Goal: Information Seeking & Learning: Learn about a topic

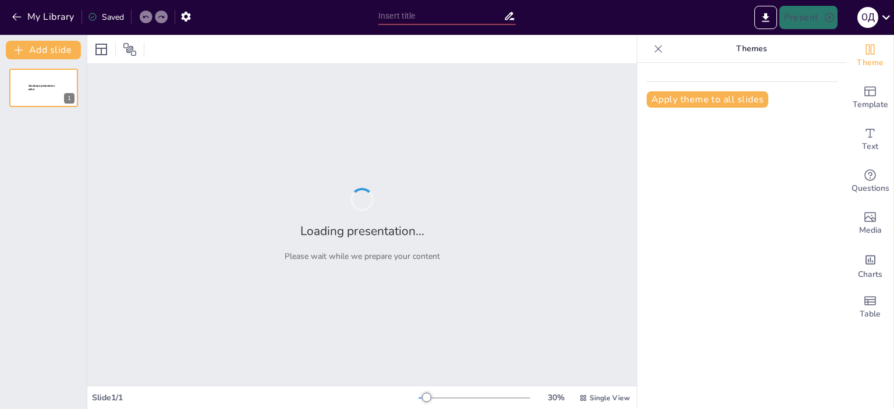
type input "Актуальні проблеми фізичної культури в спеціальних медичних групах: сучасний по…"
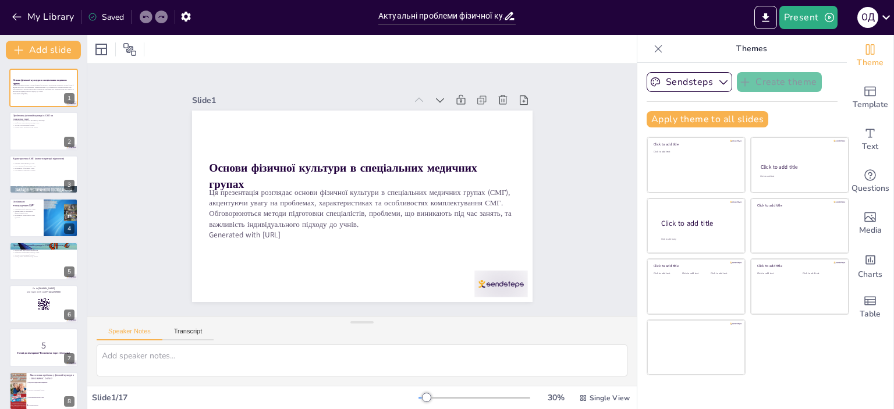
checkbox input "true"
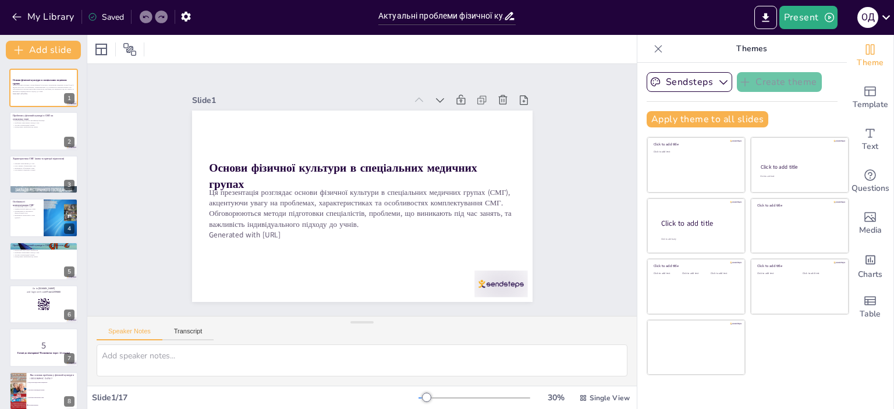
checkbox input "true"
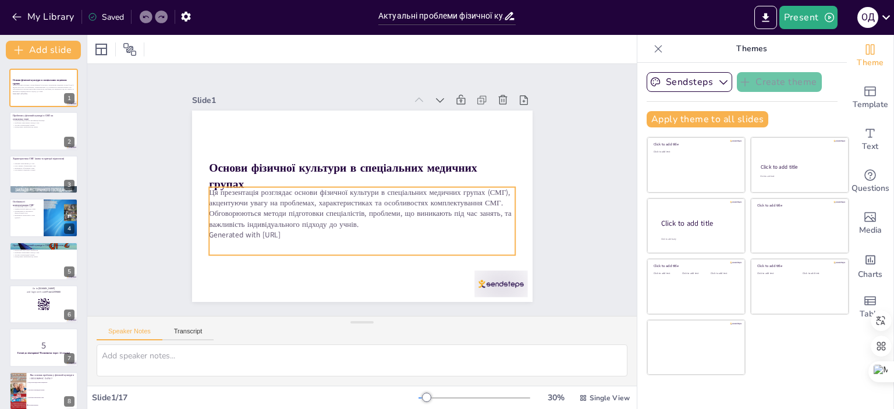
checkbox input "true"
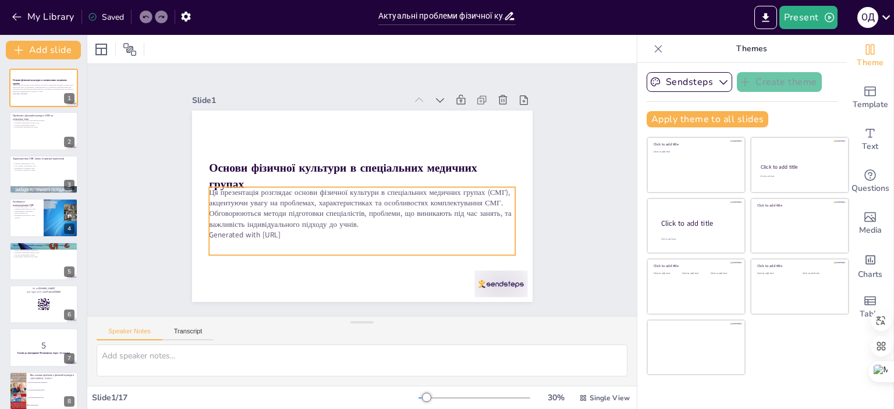
checkbox input "true"
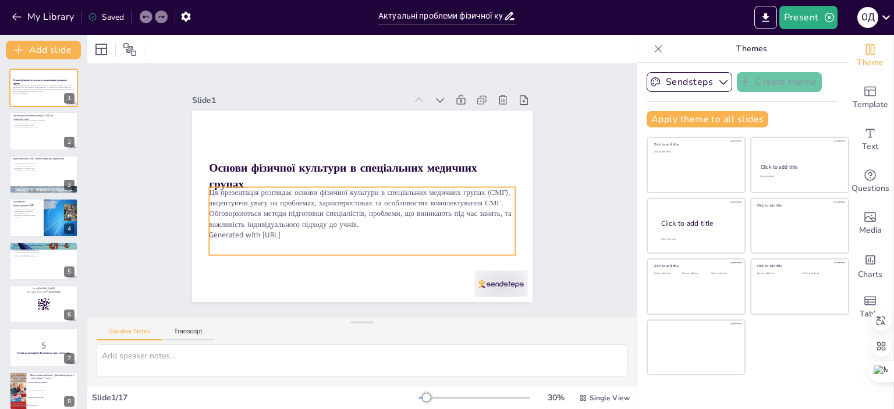
checkbox input "true"
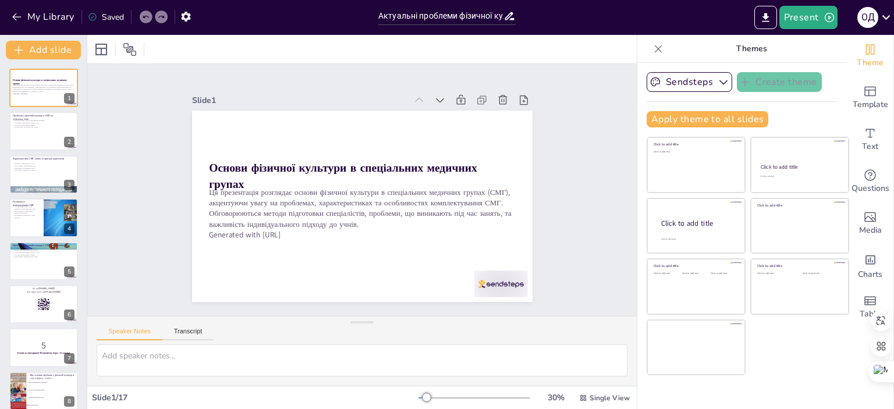
checkbox input "true"
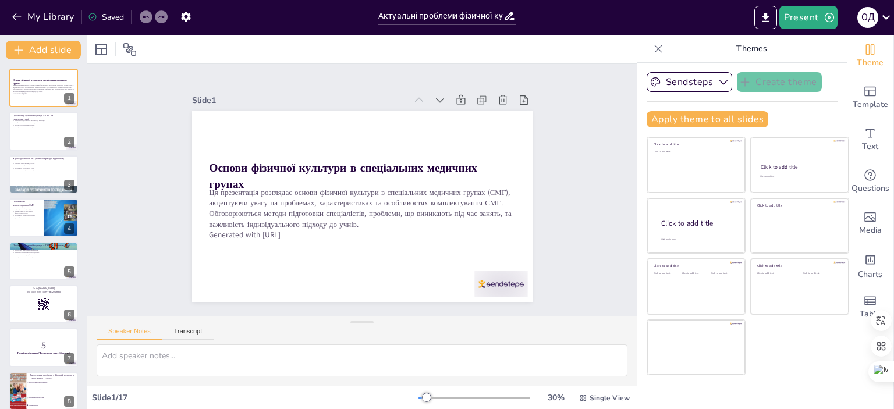
checkbox input "true"
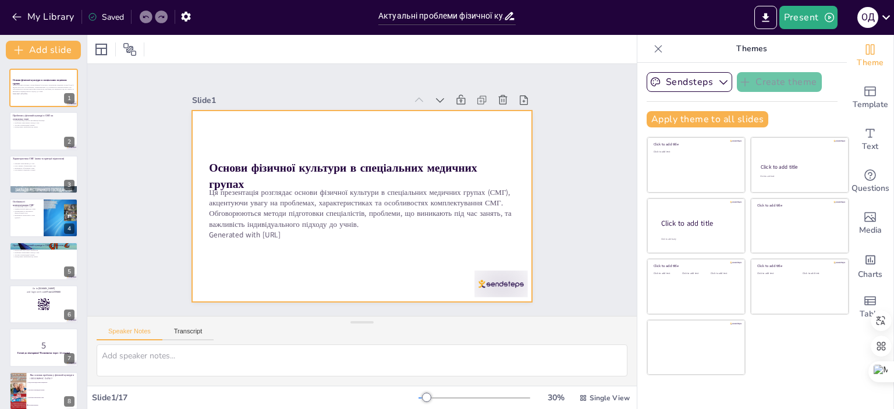
checkbox input "true"
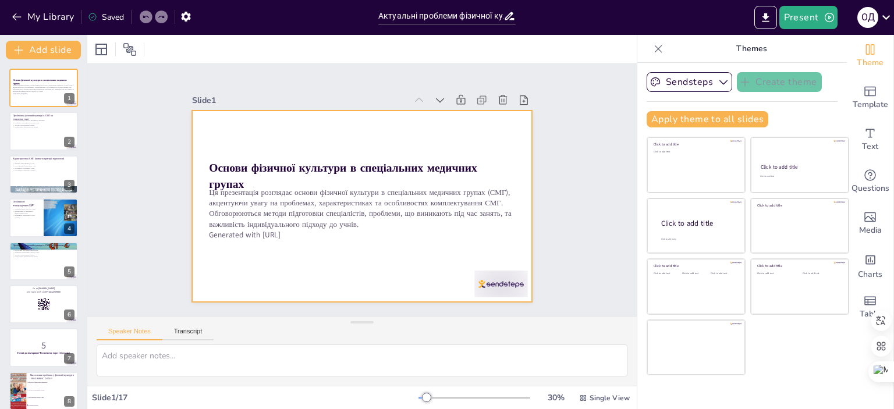
checkbox input "true"
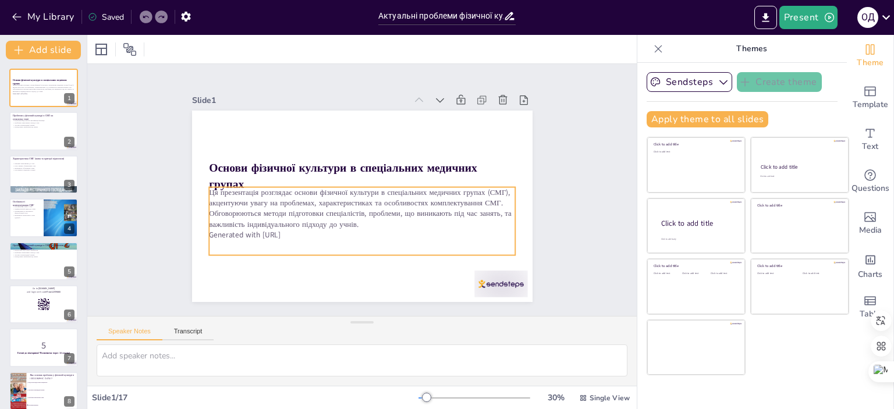
checkbox input "true"
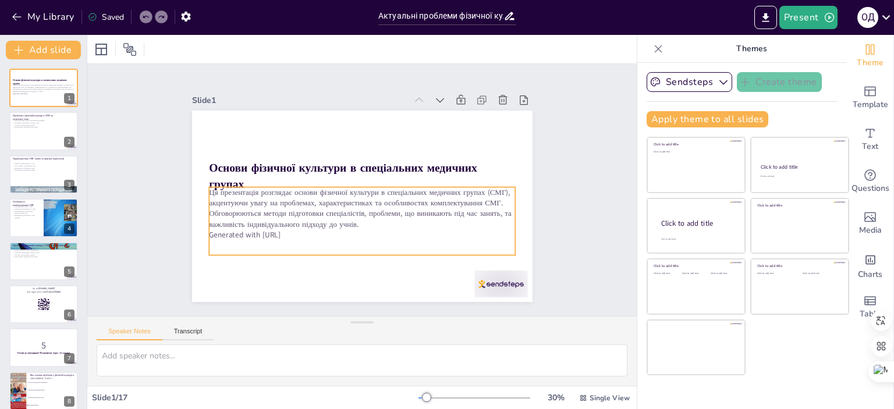
checkbox input "true"
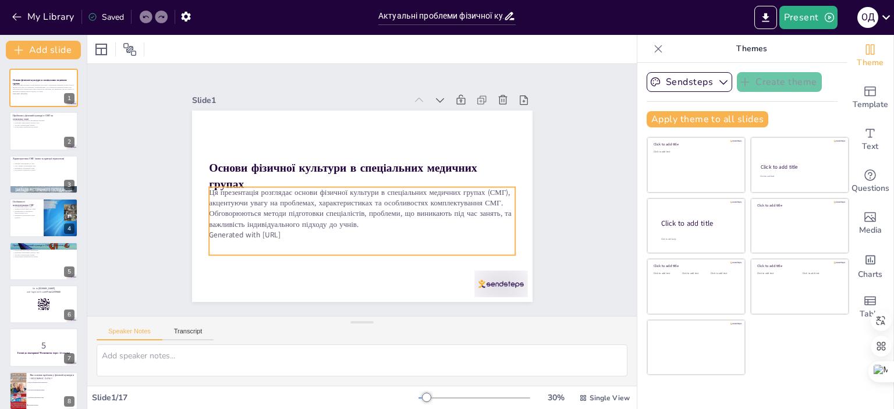
checkbox input "true"
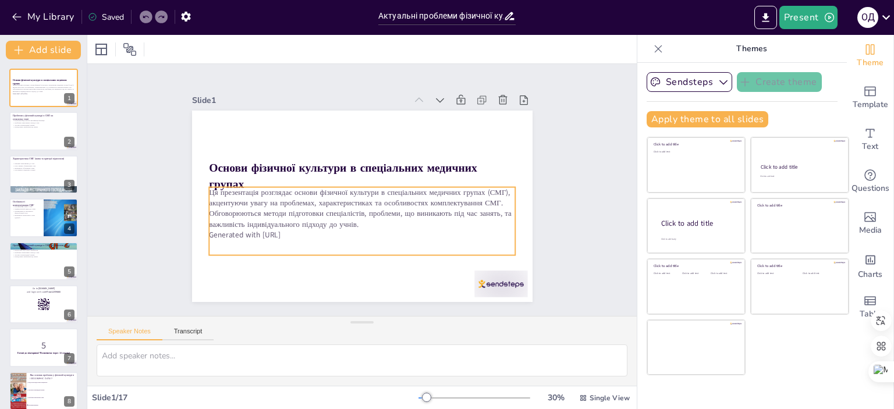
checkbox input "true"
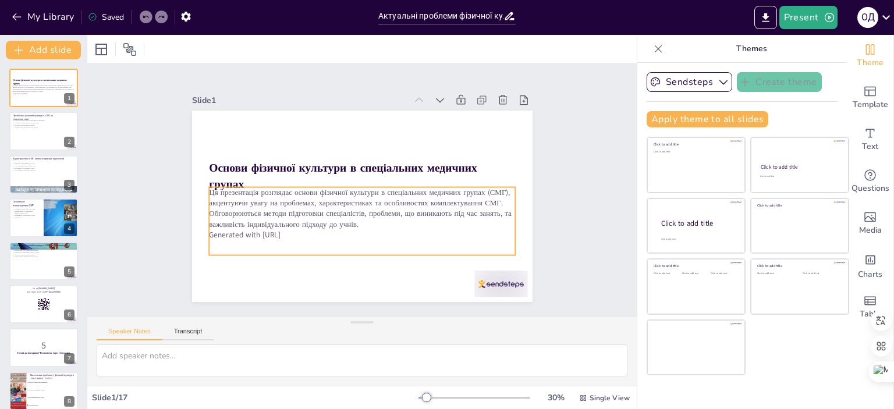
checkbox input "true"
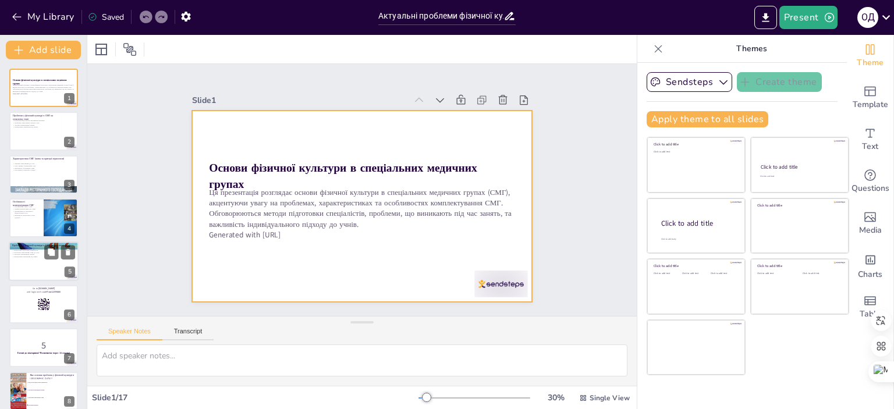
checkbox input "true"
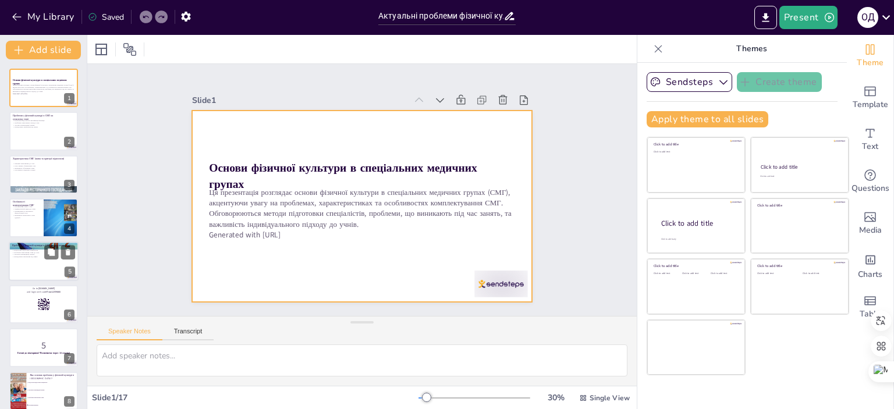
checkbox input "true"
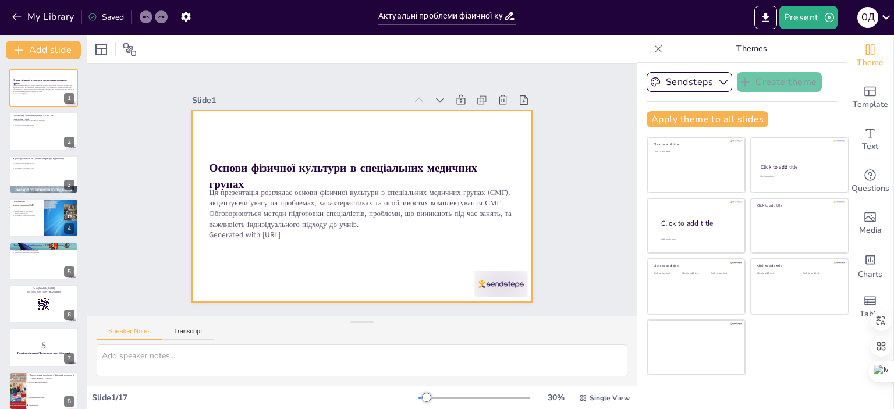
checkbox input "true"
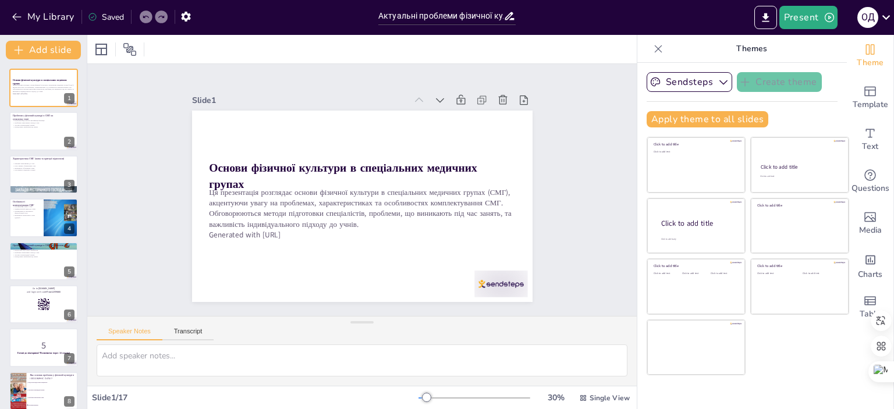
checkbox input "true"
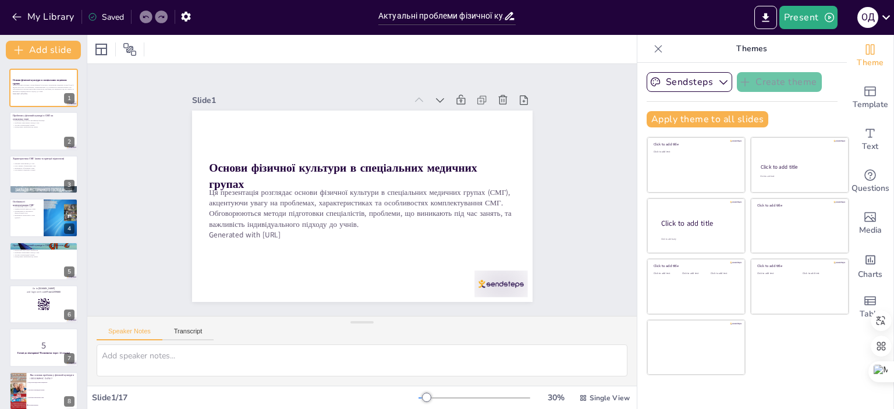
checkbox input "true"
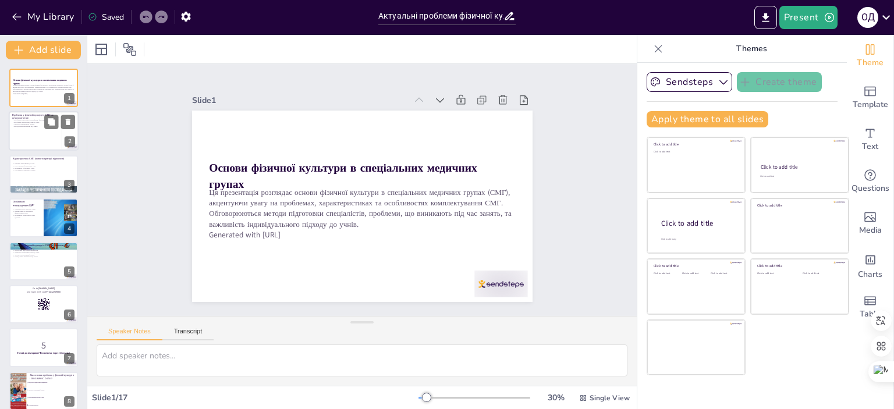
checkbox input "true"
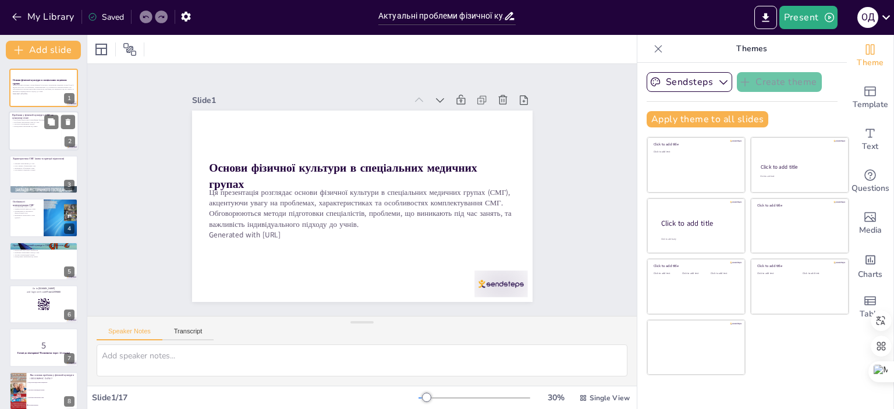
checkbox input "true"
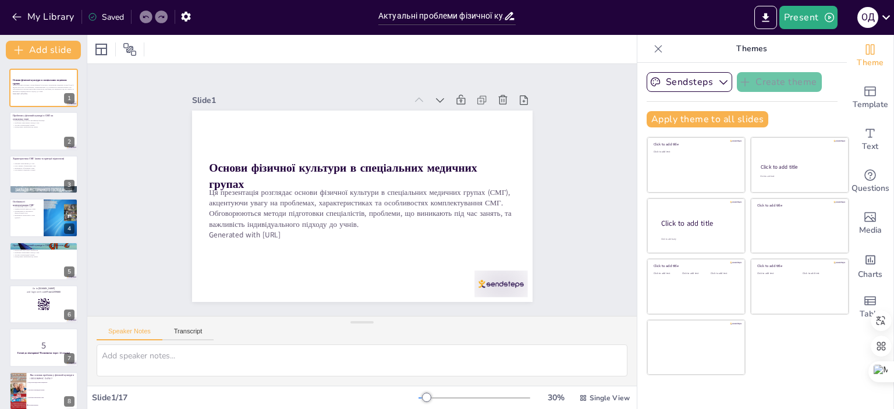
checkbox input "true"
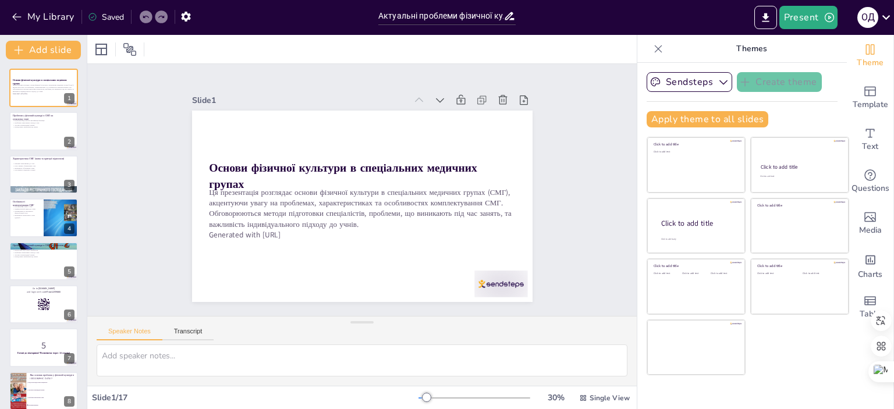
checkbox input "true"
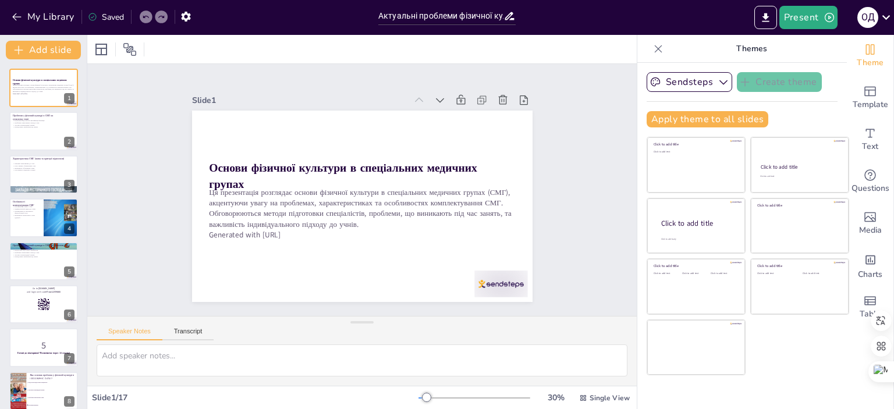
checkbox input "true"
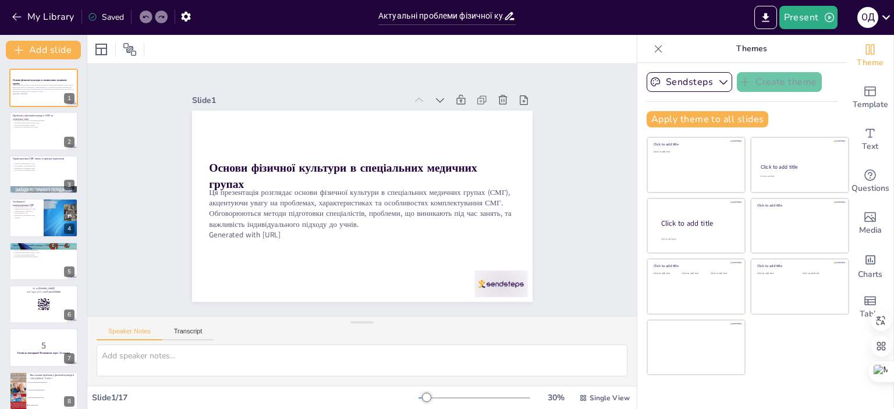
checkbox input "true"
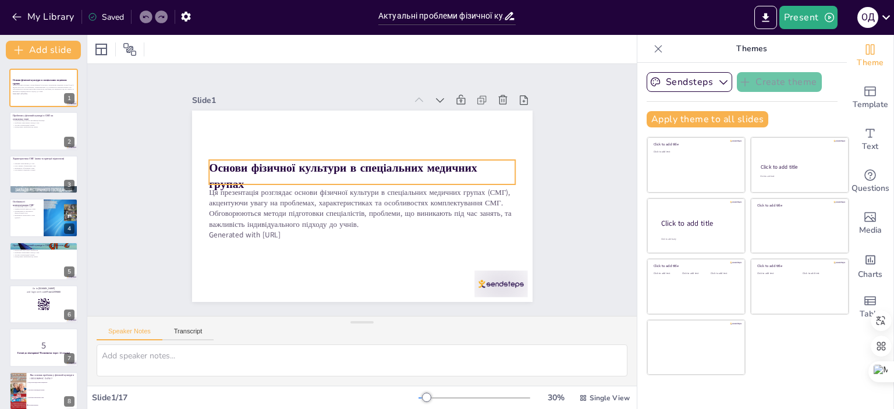
checkbox input "true"
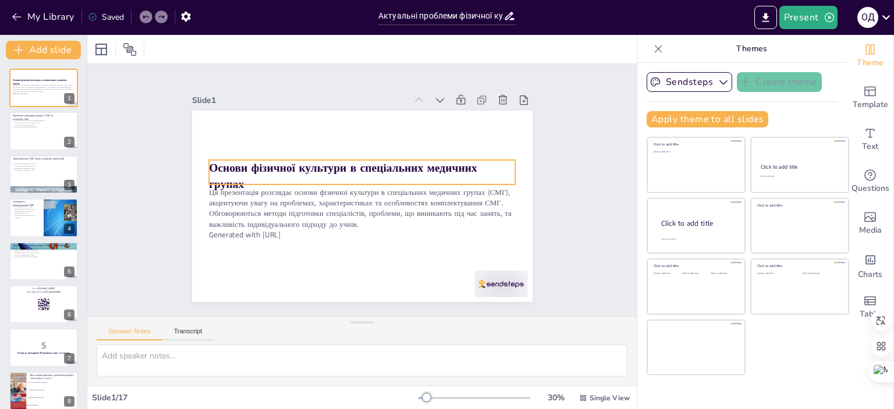
checkbox input "true"
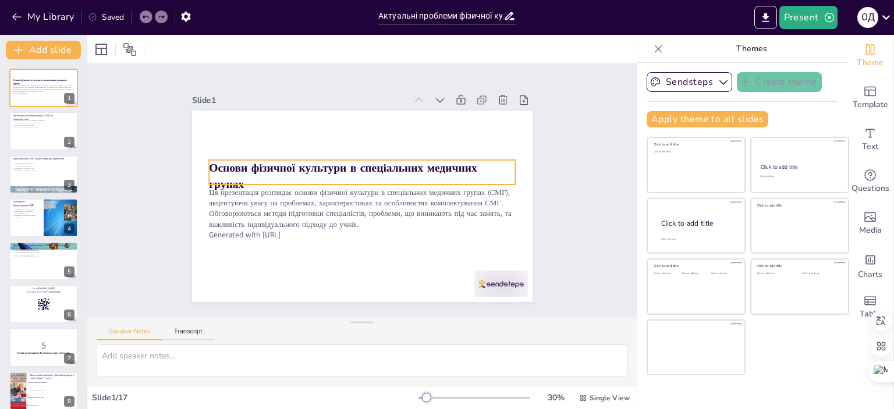
checkbox input "true"
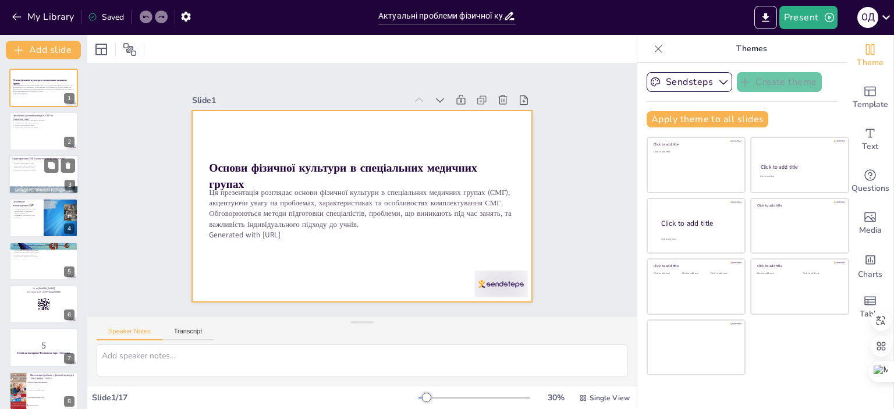
checkbox input "true"
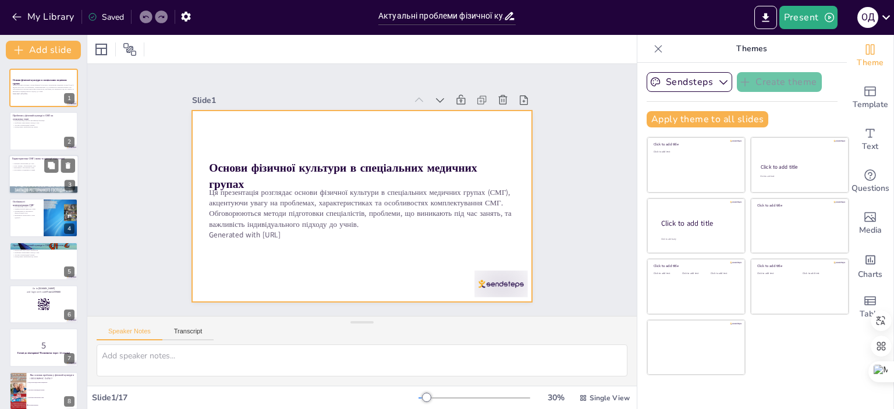
checkbox input "true"
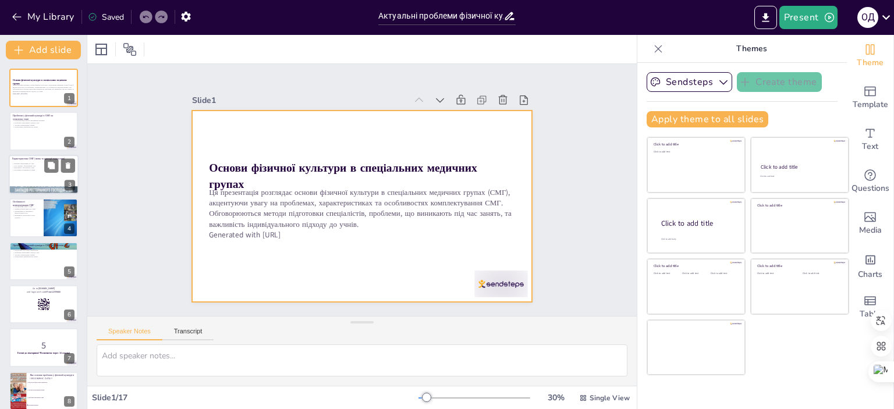
checkbox input "true"
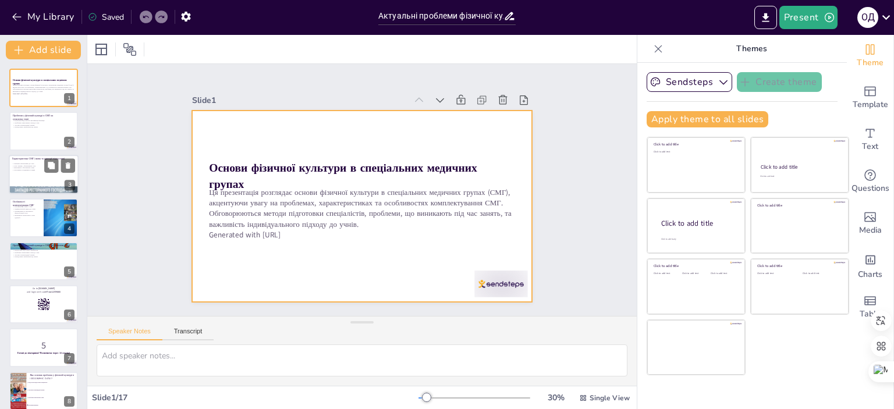
checkbox input "true"
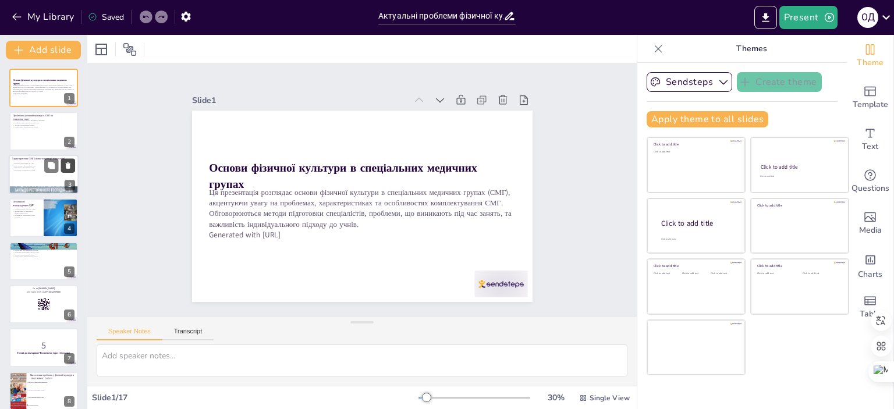
checkbox input "true"
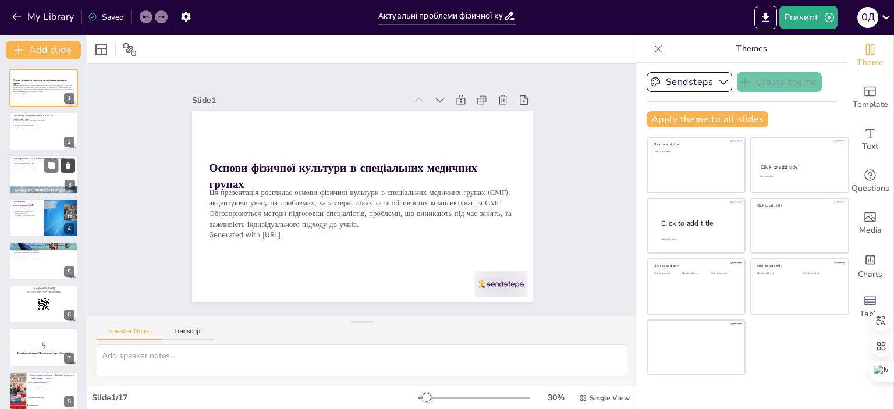
checkbox input "true"
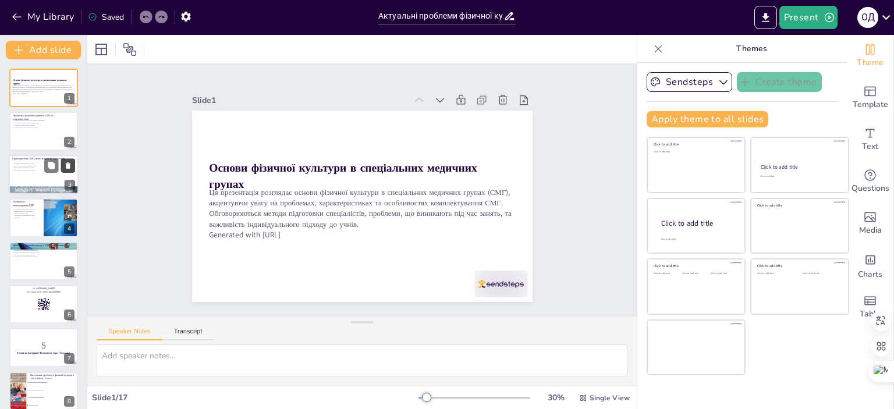
checkbox input "true"
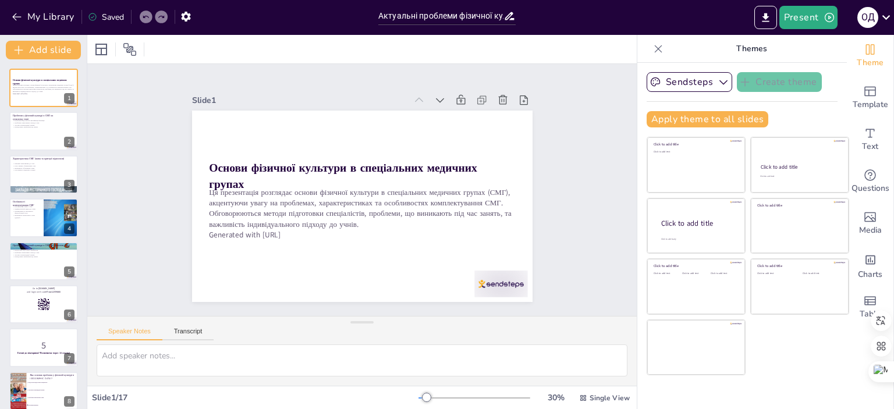
checkbox input "true"
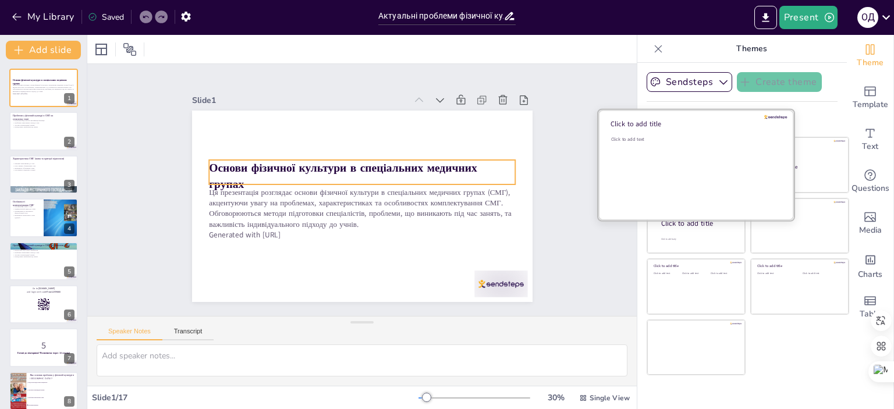
checkbox input "true"
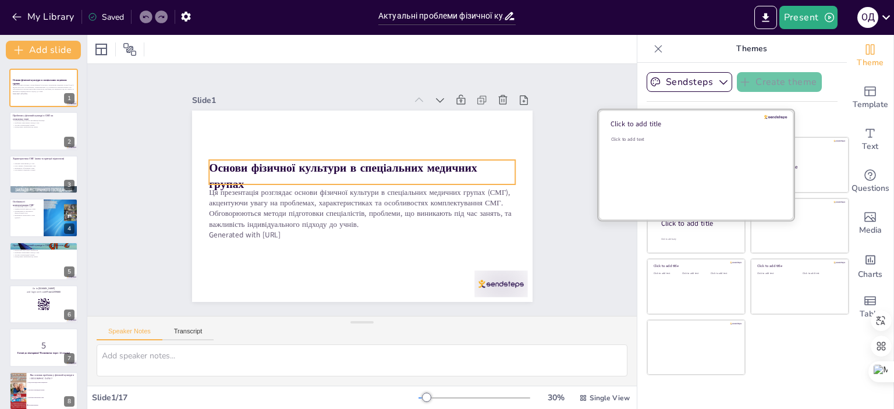
checkbox input "true"
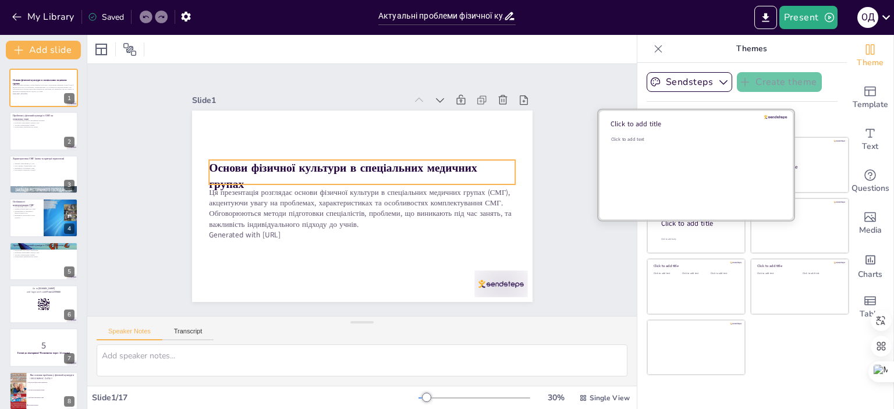
checkbox input "true"
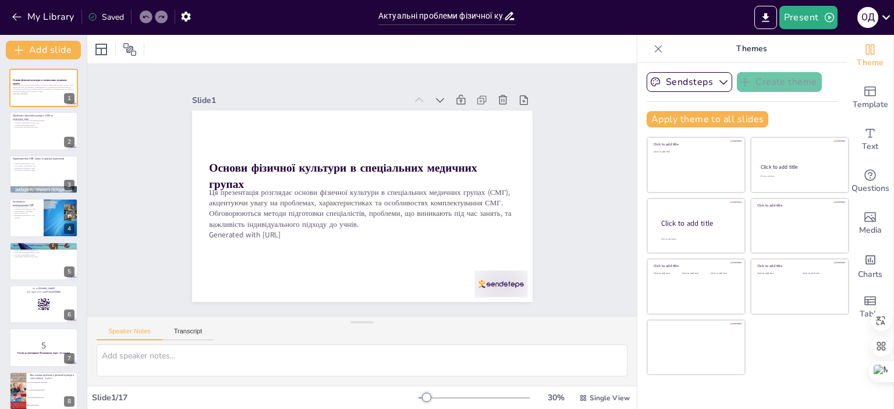
checkbox input "true"
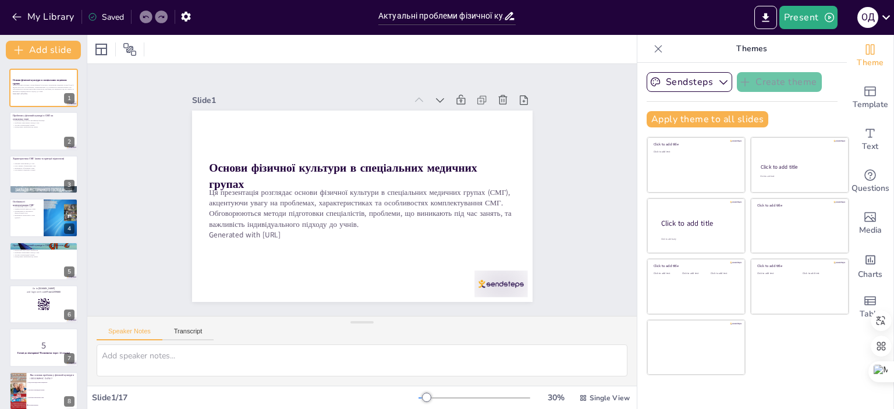
checkbox input "true"
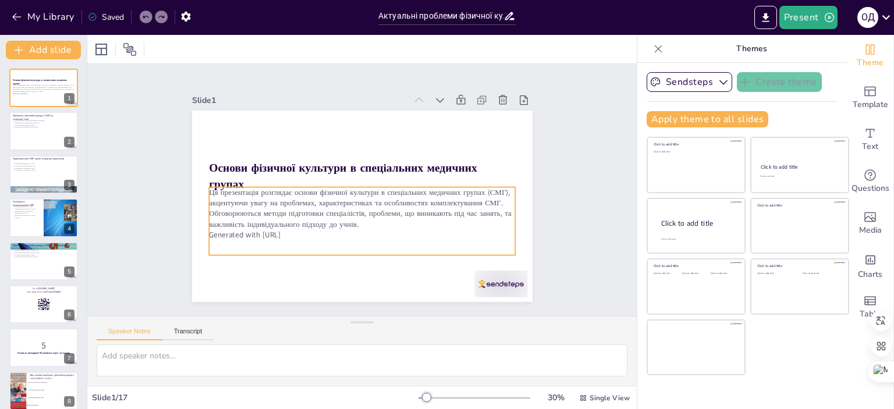
checkbox input "true"
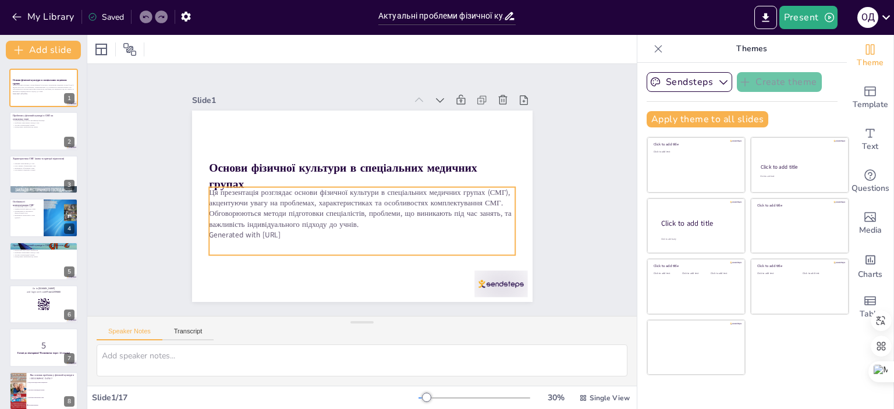
checkbox input "true"
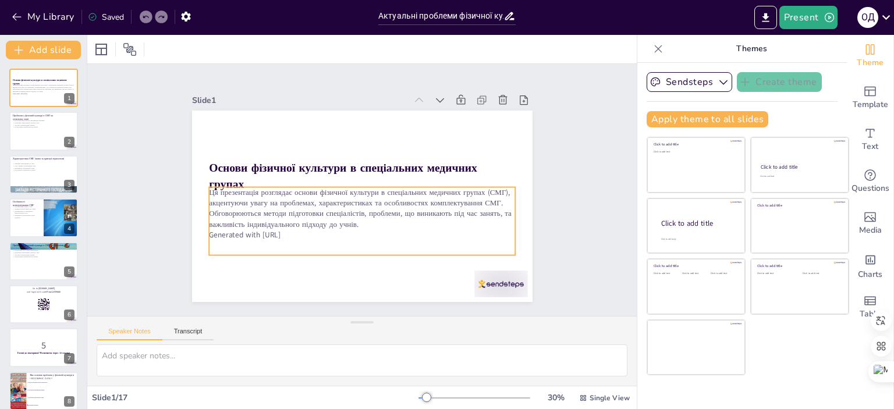
checkbox input "true"
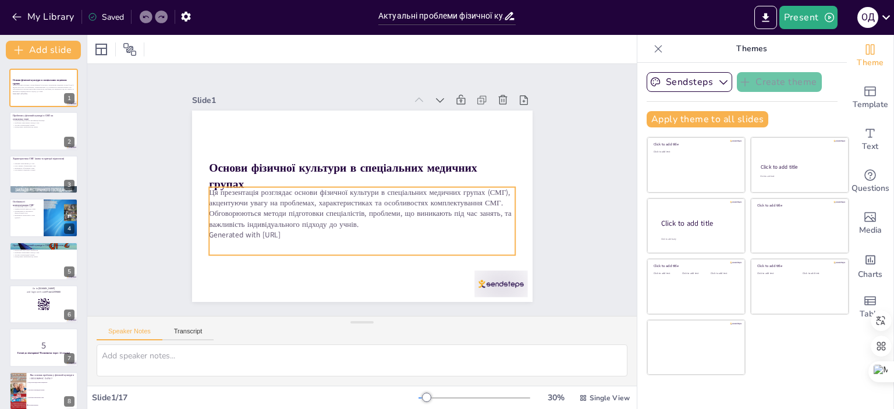
checkbox input "true"
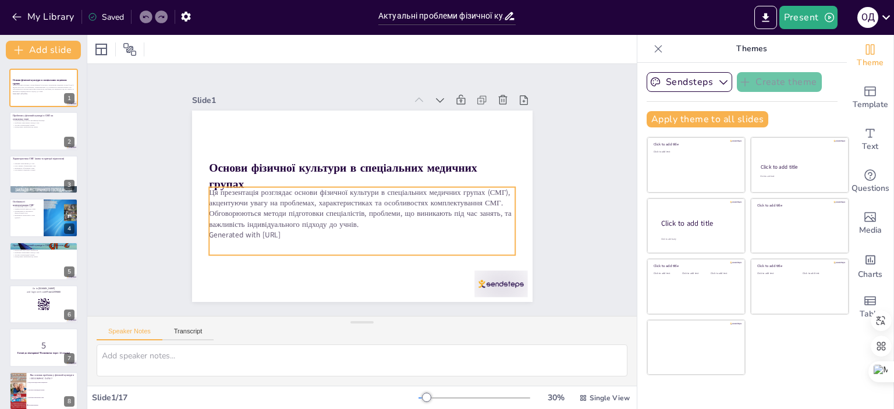
checkbox input "true"
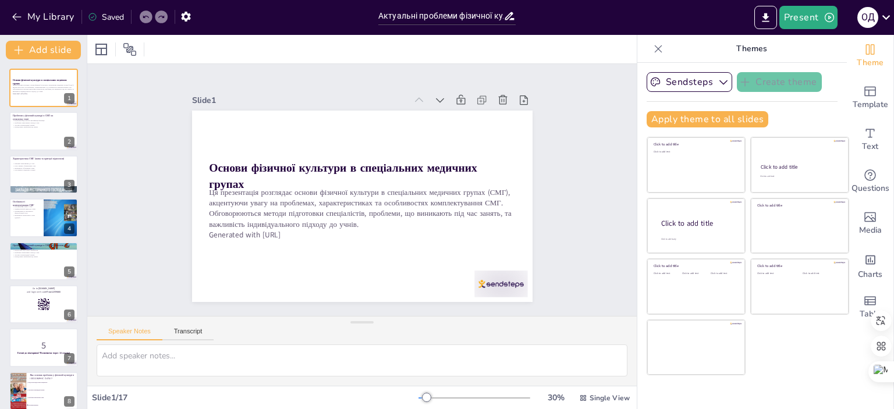
checkbox input "true"
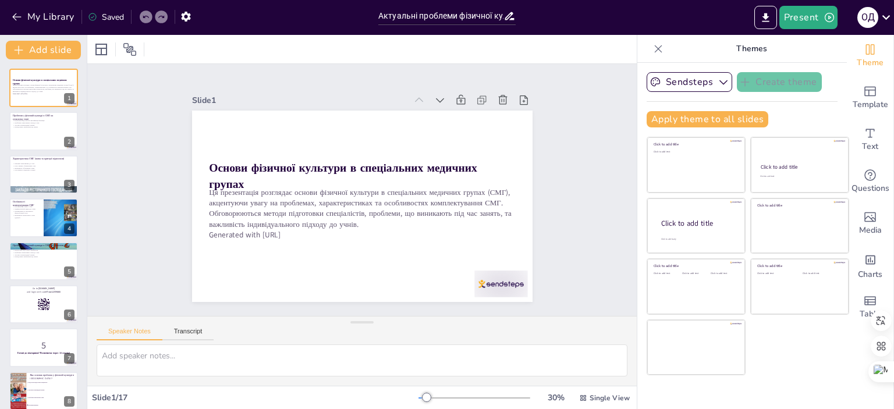
checkbox input "true"
click at [26, 118] on p "Проблеми у фізичній культурі в СМГ на сучасному етапі" at bounding box center [34, 117] width 45 height 6
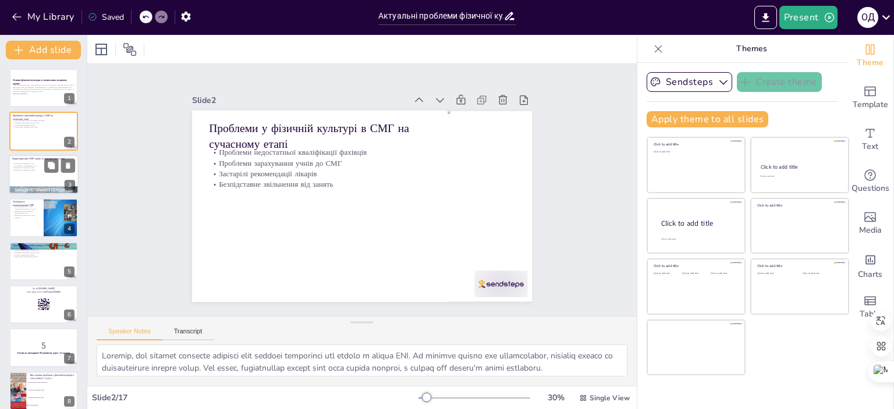
click at [28, 165] on p "Роль лікарів у формуванні СМГ" at bounding box center [43, 166] width 63 height 2
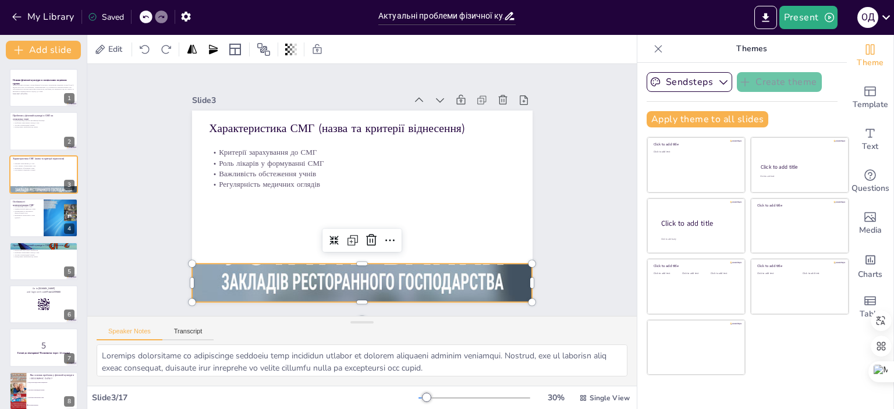
click at [310, 276] on div at bounding box center [278, 228] width 568 height 502
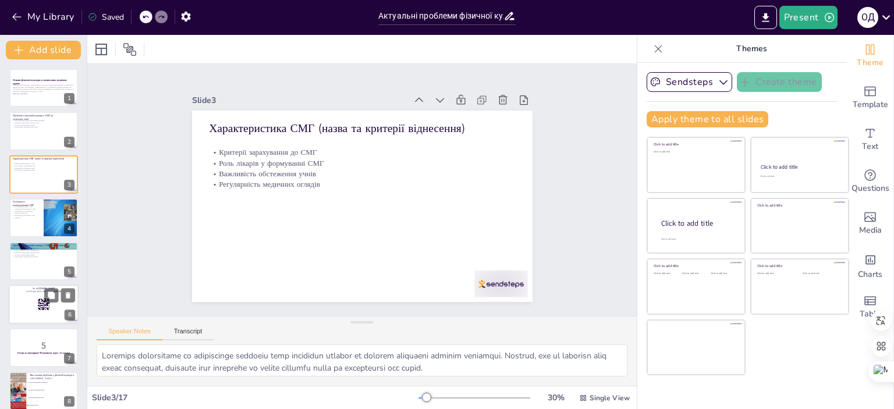
click at [37, 309] on div at bounding box center [44, 305] width 70 height 40
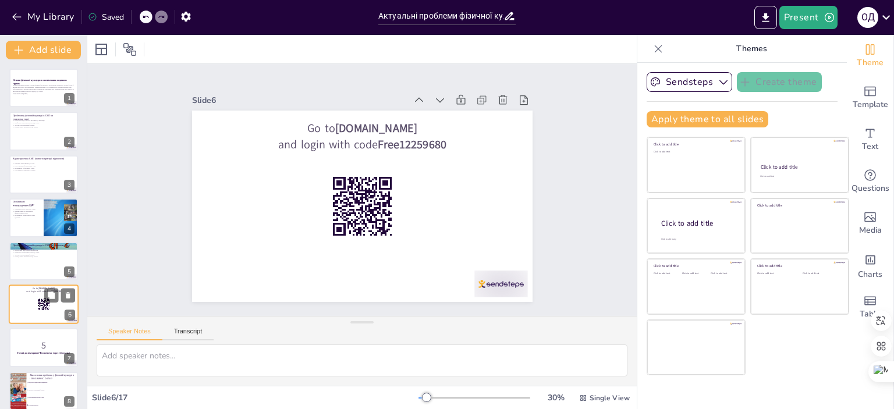
scroll to position [70, 0]
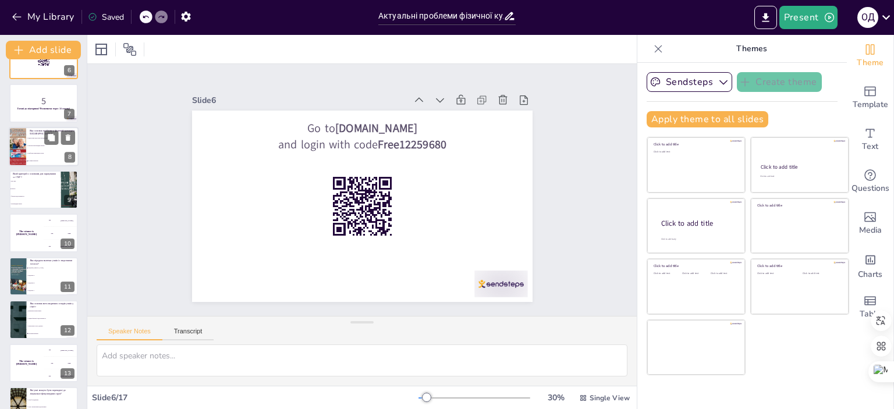
click at [34, 153] on span "Проблема зарахування учнів" at bounding box center [53, 154] width 50 height 2
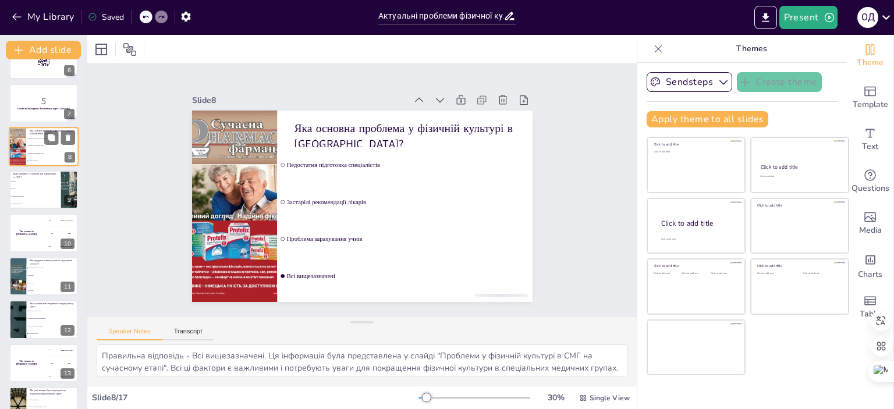
scroll to position [157, 0]
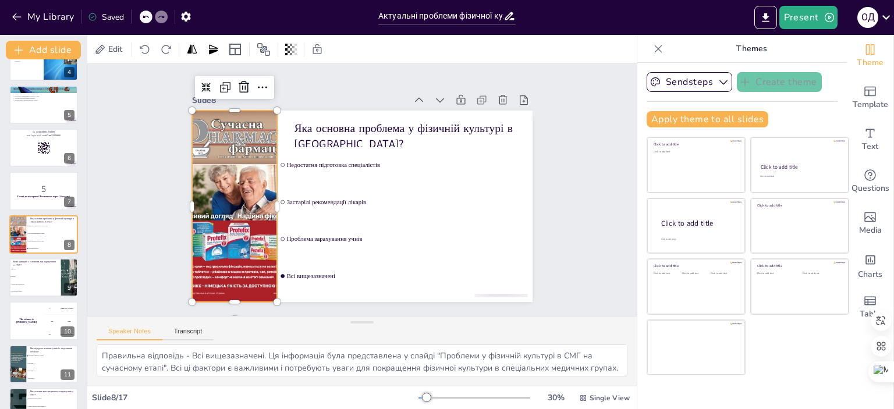
click at [220, 130] on div at bounding box center [249, 128] width 221 height 234
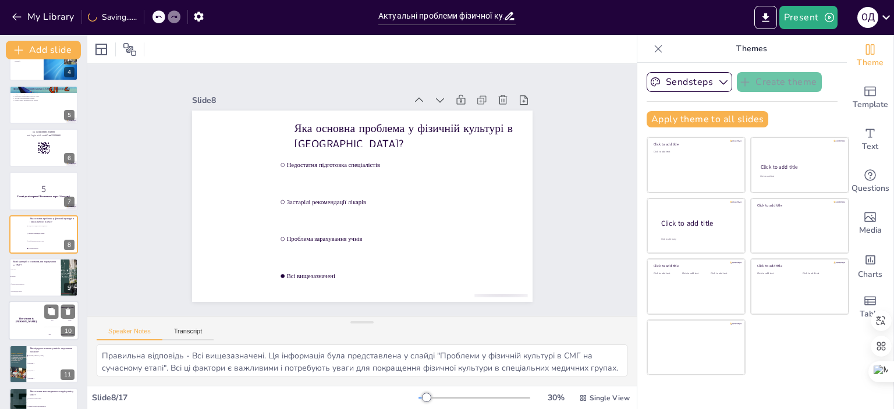
click at [37, 320] on h4 "The winner is [PERSON_NAME]" at bounding box center [26, 321] width 35 height 6
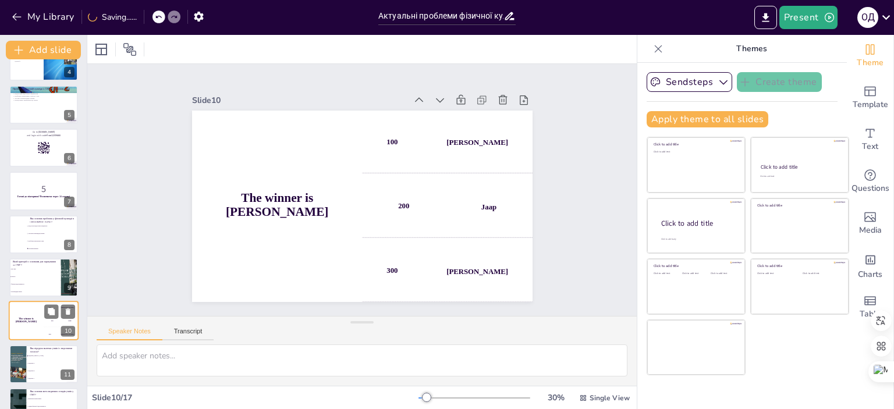
scroll to position [243, 0]
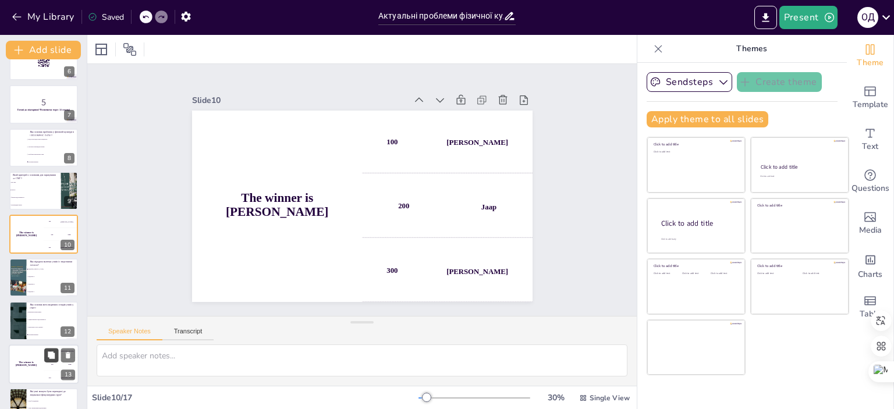
click at [44, 359] on button at bounding box center [51, 355] width 14 height 14
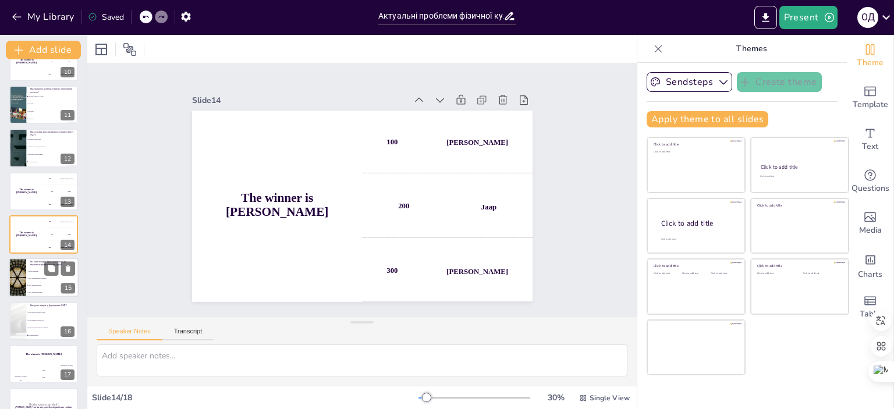
click at [36, 274] on li "Учні без відхилень" at bounding box center [52, 271] width 52 height 7
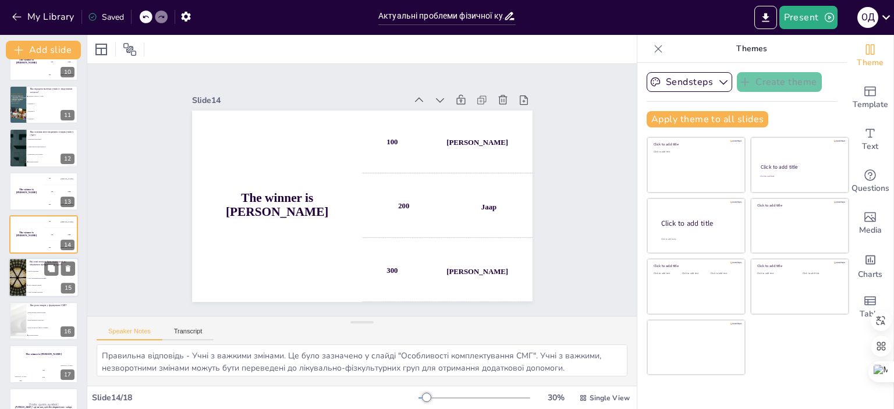
scroll to position [443, 0]
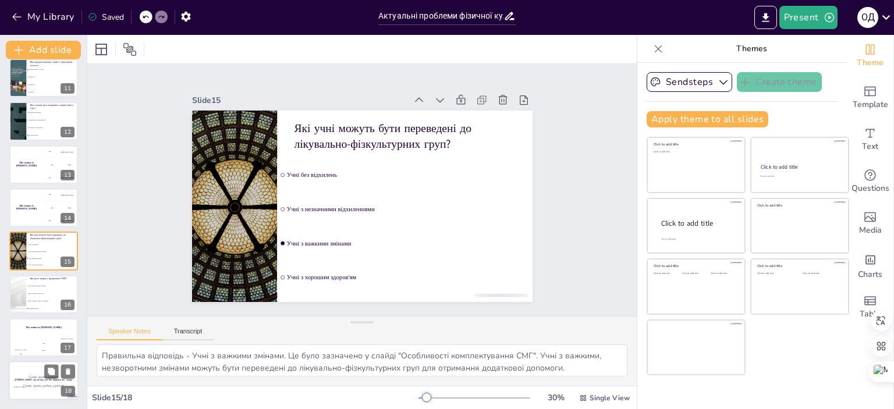
click at [10, 370] on div at bounding box center [44, 381] width 70 height 40
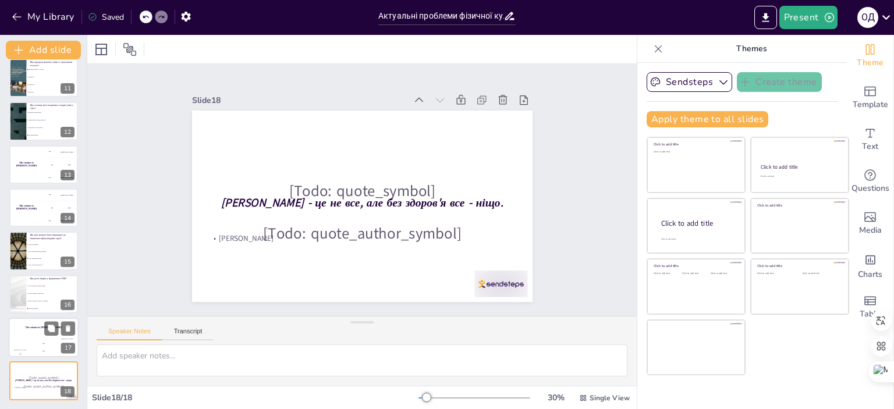
click at [40, 332] on div "The winner is [PERSON_NAME]" at bounding box center [44, 328] width 70 height 20
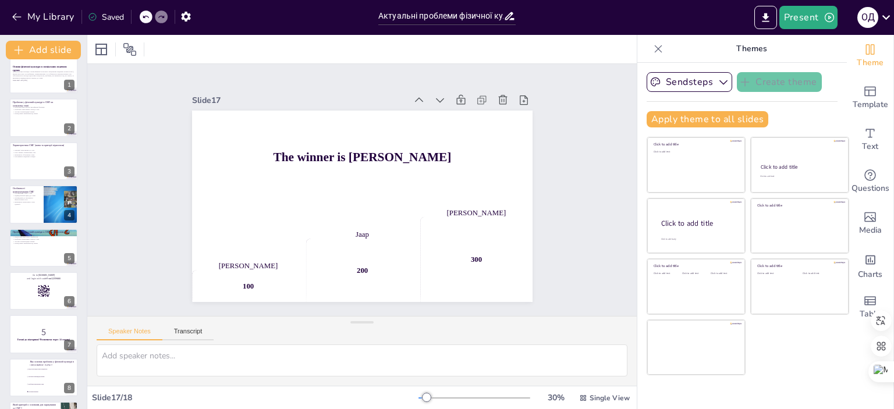
scroll to position [0, 0]
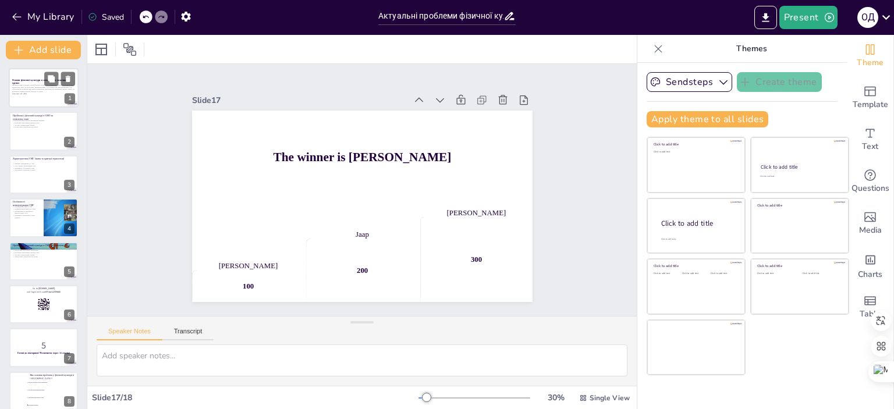
click at [43, 102] on div at bounding box center [44, 88] width 70 height 40
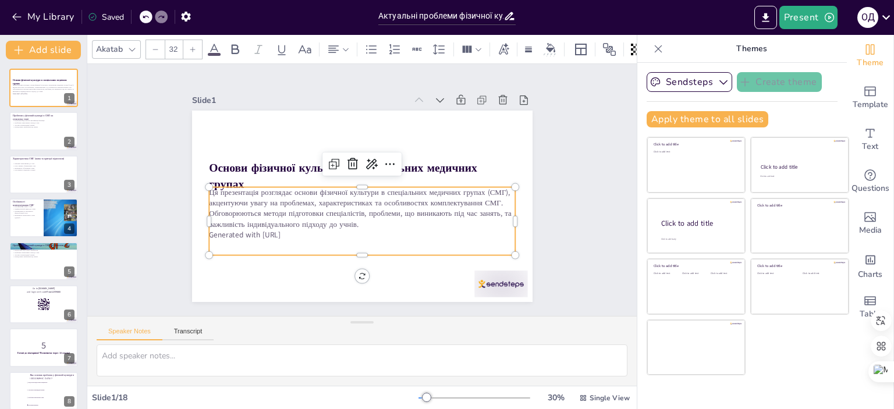
click at [247, 224] on p "Ця презентація розглядає основи фізичної культури в спеціальних медичних групах…" at bounding box center [362, 208] width 306 height 42
click at [22, 121] on p "Проблеми зарахування учнів до СМГ" at bounding box center [34, 122] width 45 height 2
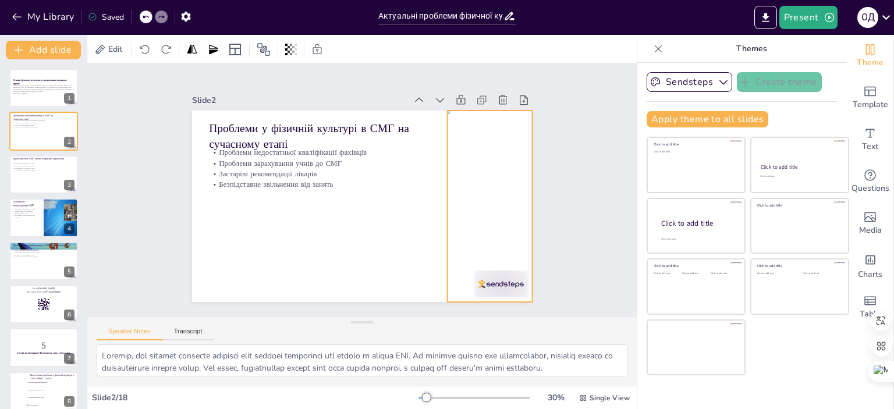
click at [488, 286] on div at bounding box center [479, 245] width 140 height 208
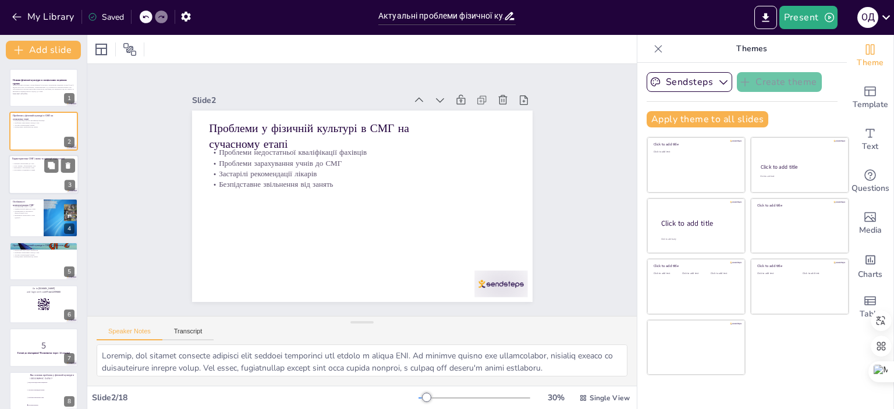
click at [35, 175] on div at bounding box center [44, 175] width 70 height 40
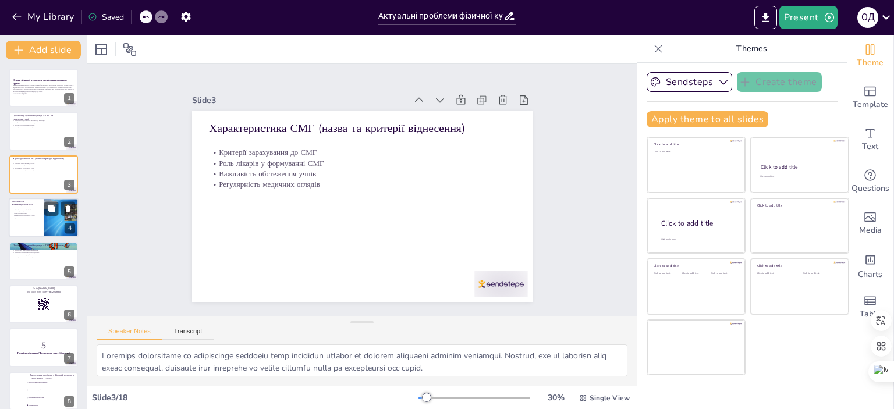
click at [27, 218] on p "Важливість моніторингу стану здоров'я" at bounding box center [26, 216] width 28 height 4
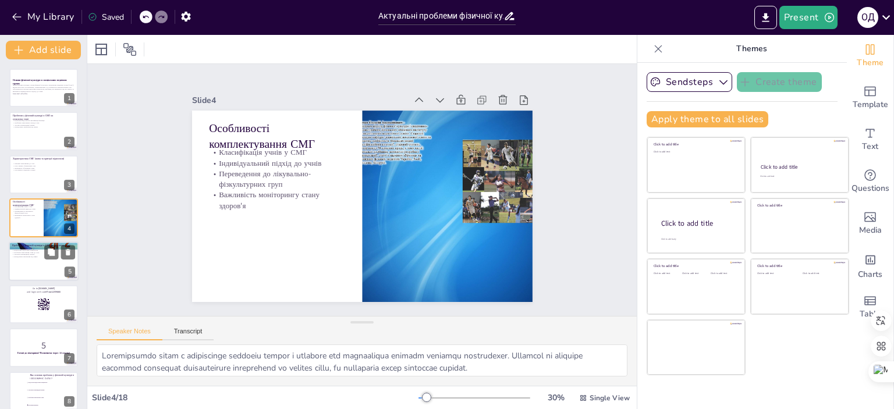
click at [56, 269] on div at bounding box center [44, 262] width 70 height 40
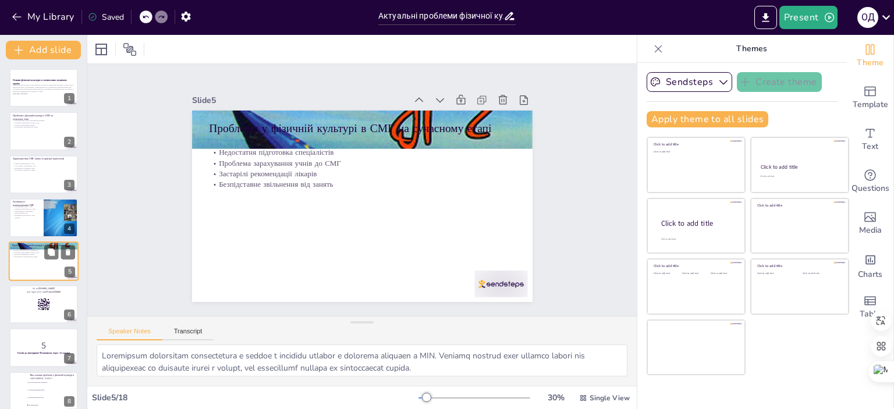
scroll to position [27, 0]
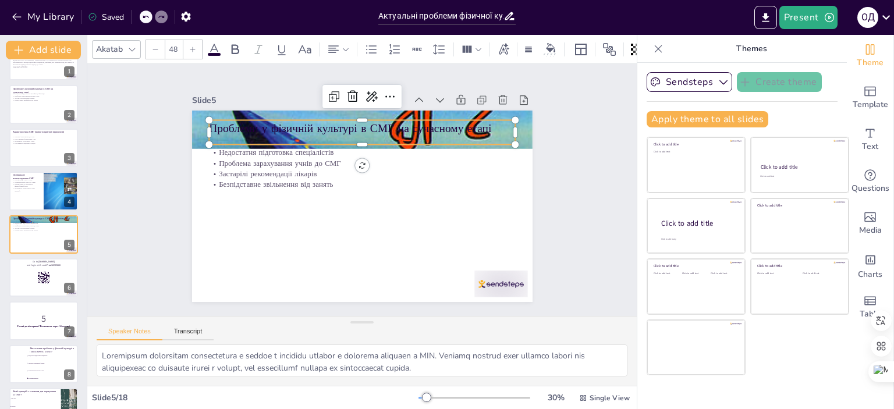
click at [361, 125] on p "Проблеми у фізичній культурі в СМГ на сучасному етапі" at bounding box center [398, 140] width 257 height 193
click at [26, 321] on p "5" at bounding box center [43, 319] width 63 height 13
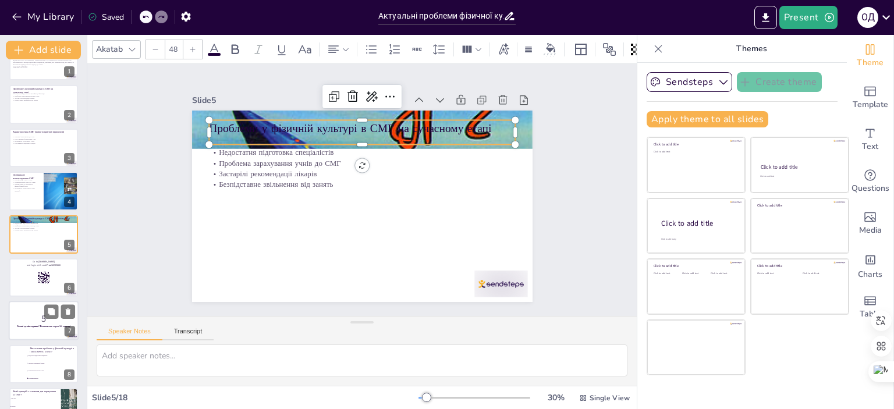
scroll to position [114, 0]
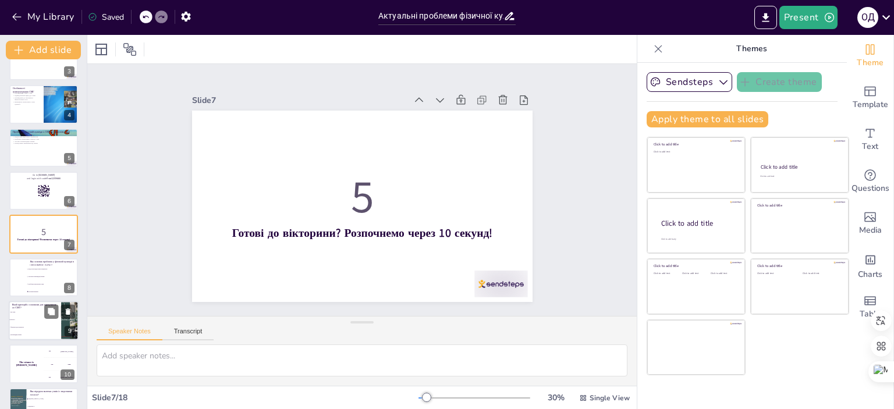
click at [38, 316] on li "Діагноз" at bounding box center [35, 320] width 52 height 8
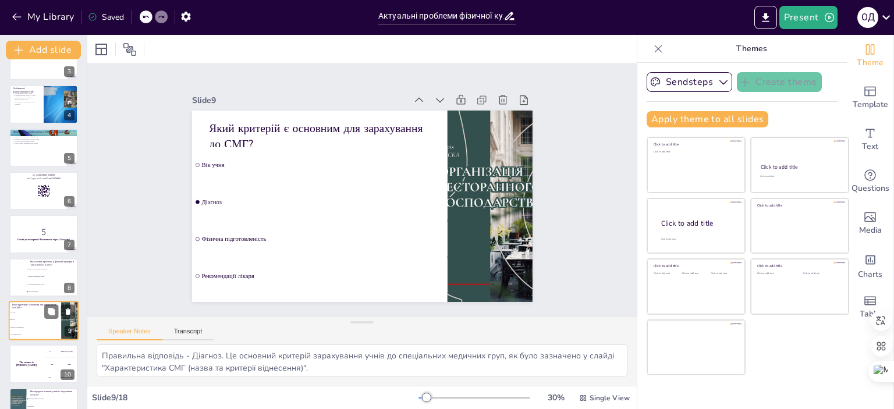
scroll to position [200, 0]
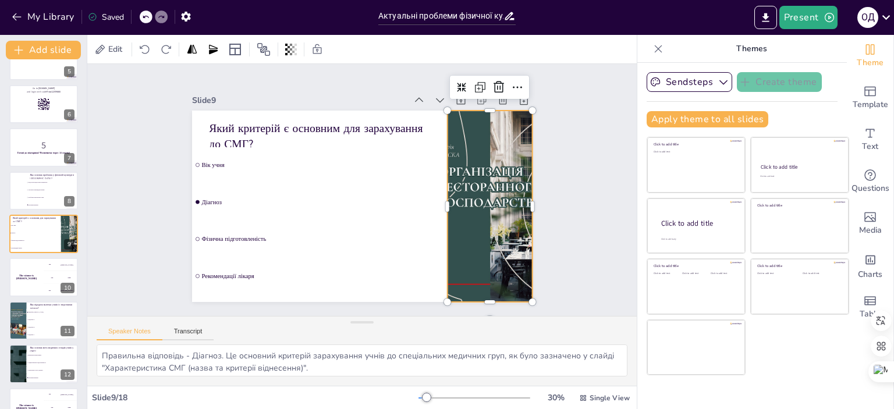
click at [428, 224] on div at bounding box center [320, 311] width 216 height 175
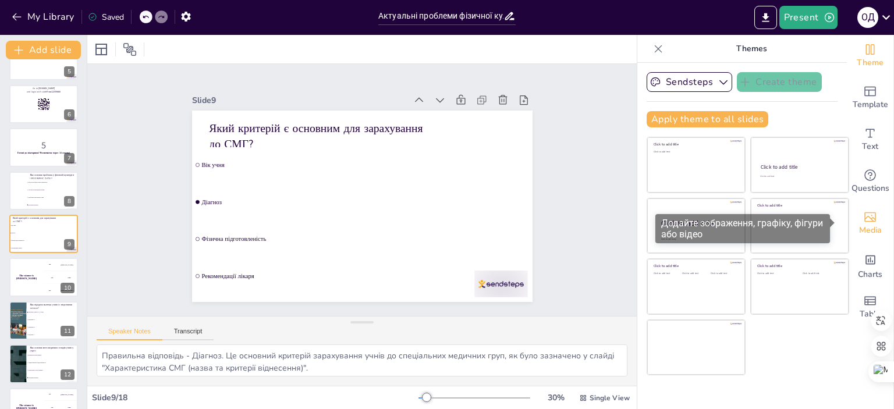
click at [864, 218] on icon "Add images, graphics, shapes or video" at bounding box center [870, 217] width 12 height 10
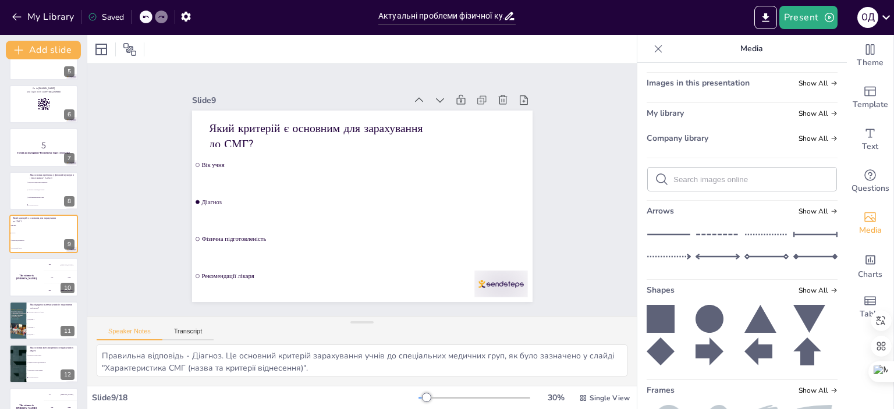
scroll to position [0, 0]
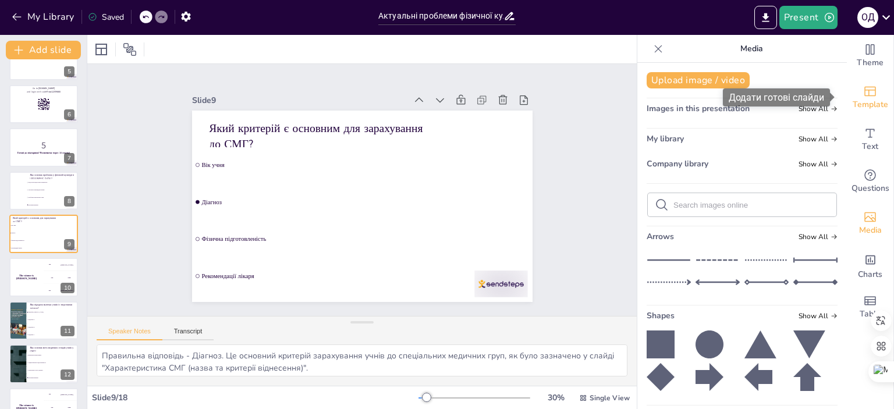
click at [864, 90] on icon "Add ready made slides" at bounding box center [870, 92] width 12 height 10
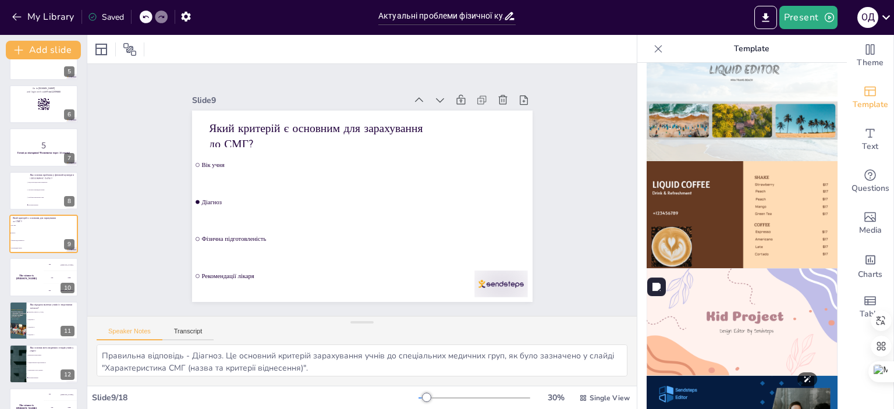
scroll to position [431, 0]
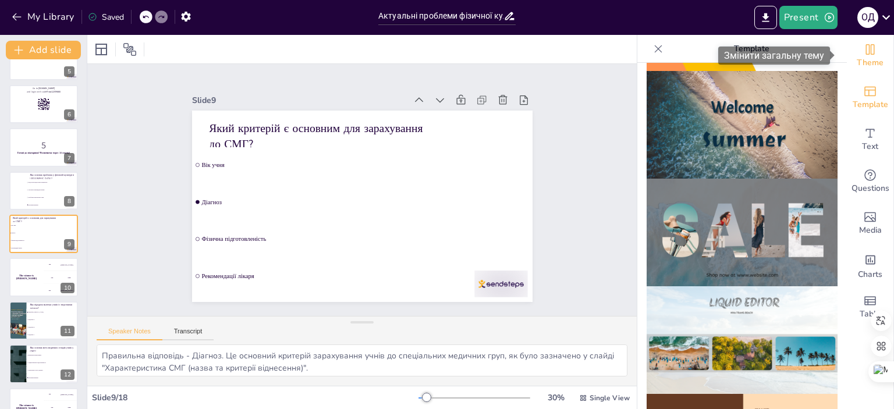
click at [865, 55] on icon "Change the overall theme" at bounding box center [870, 49] width 14 height 14
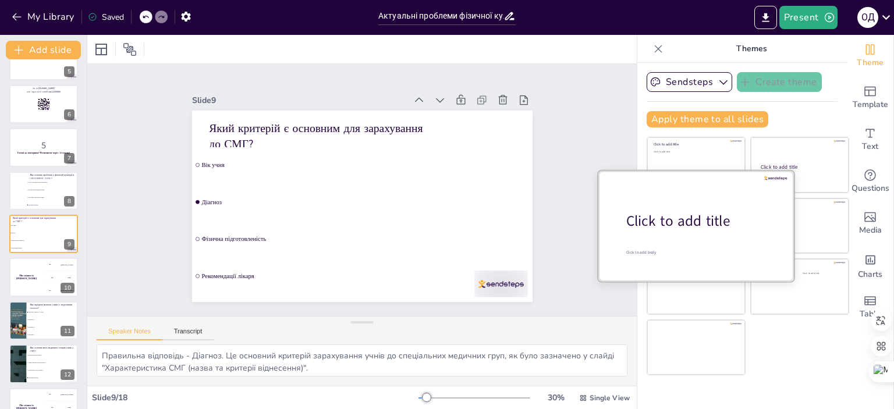
click at [679, 210] on div at bounding box center [696, 226] width 196 height 110
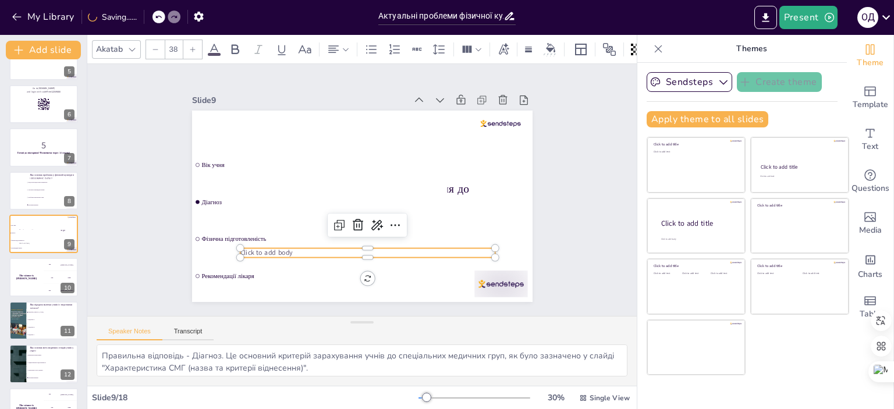
click at [271, 204] on span "Click to add body" at bounding box center [248, 184] width 48 height 38
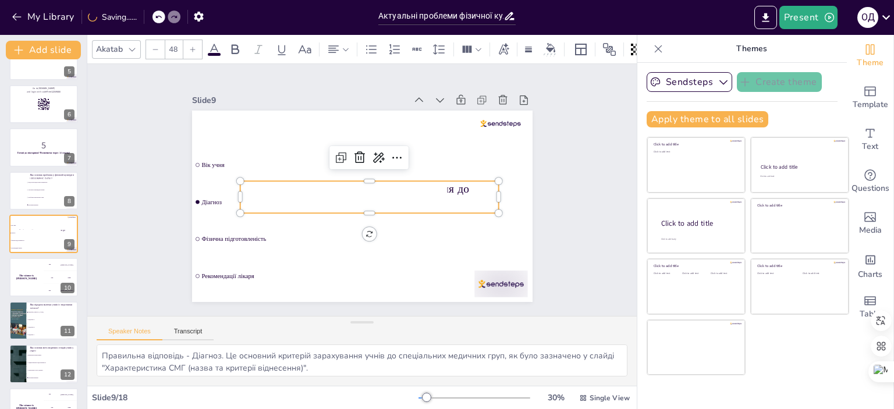
click at [459, 188] on p "Який критерій є основним для зарахування до СМГ?" at bounding box center [363, 200] width 214 height 197
click at [458, 188] on p "Який критерій є основним для зарахування до СМГ?" at bounding box center [364, 200] width 228 height 178
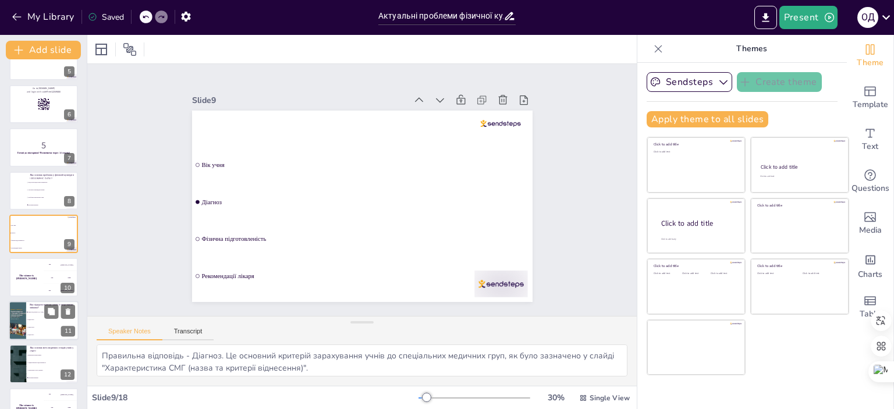
click at [21, 337] on div at bounding box center [17, 321] width 27 height 40
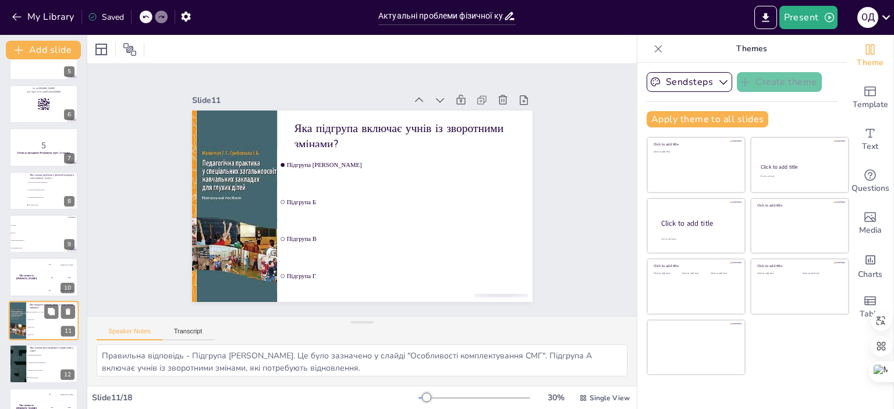
scroll to position [286, 0]
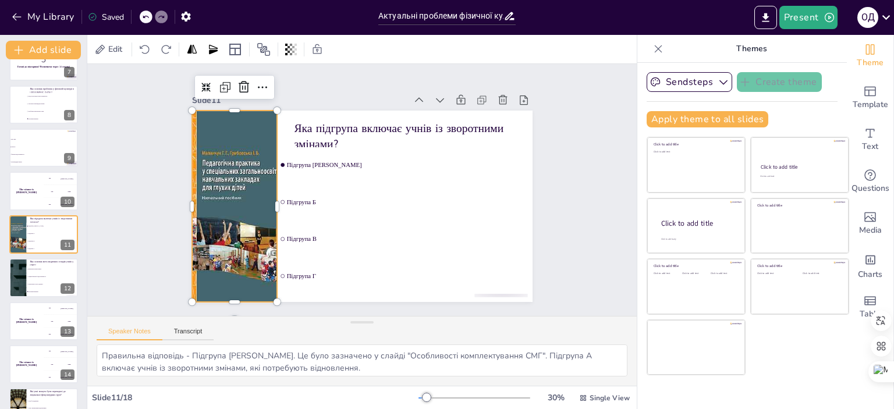
click at [214, 207] on div at bounding box center [239, 152] width 198 height 229
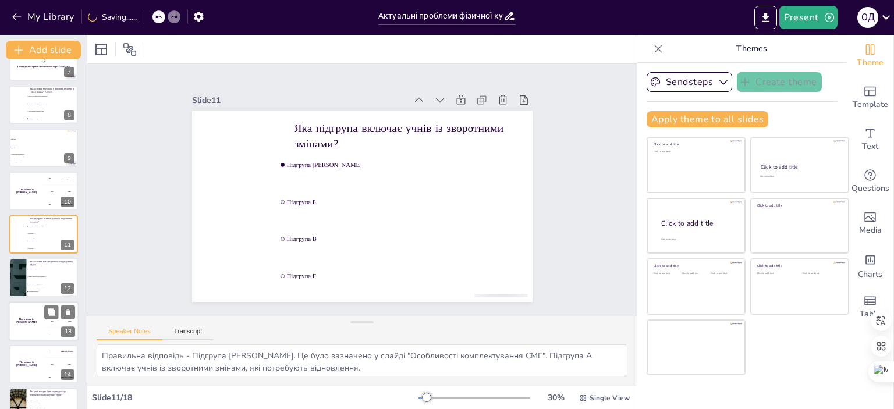
click at [31, 319] on h4 "The winner is [PERSON_NAME]" at bounding box center [26, 321] width 35 height 6
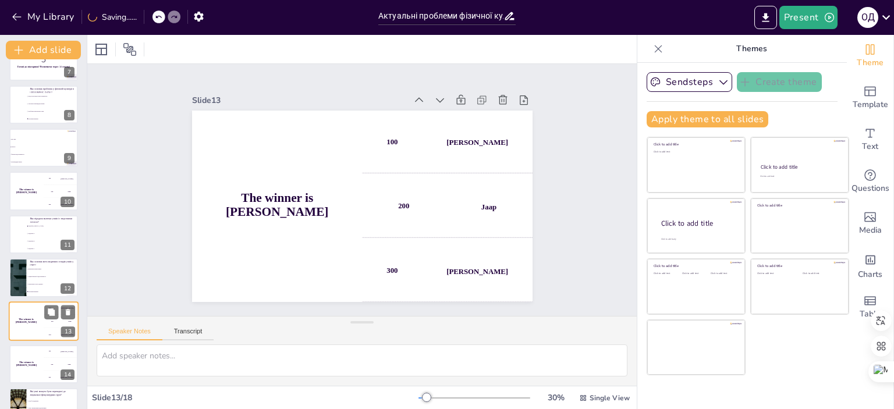
scroll to position [373, 0]
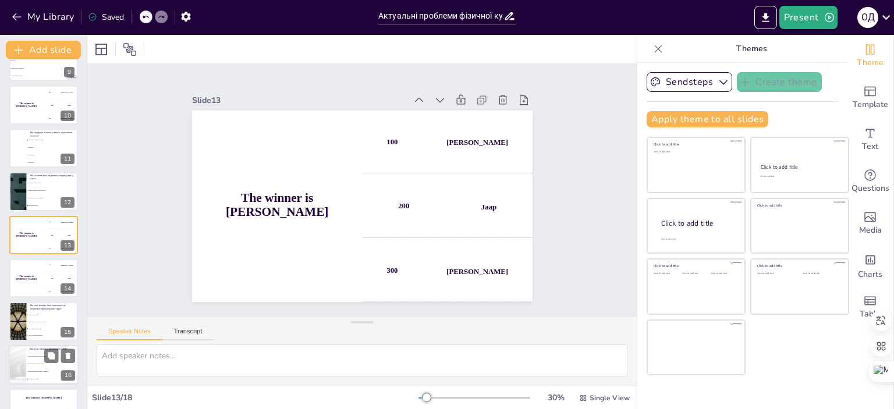
click at [17, 370] on div at bounding box center [18, 365] width 70 height 40
